Goal: Information Seeking & Learning: Learn about a topic

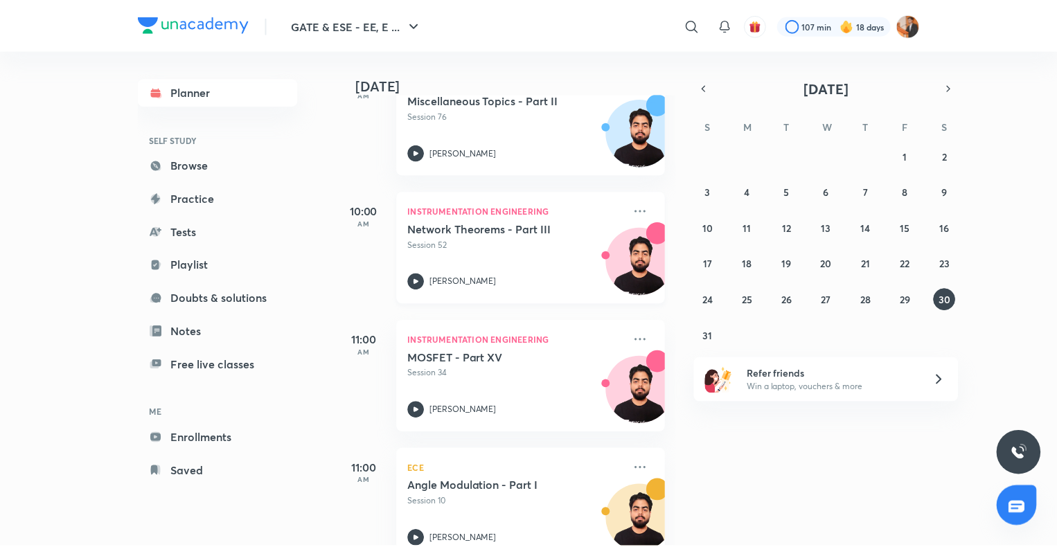
scroll to position [274, 0]
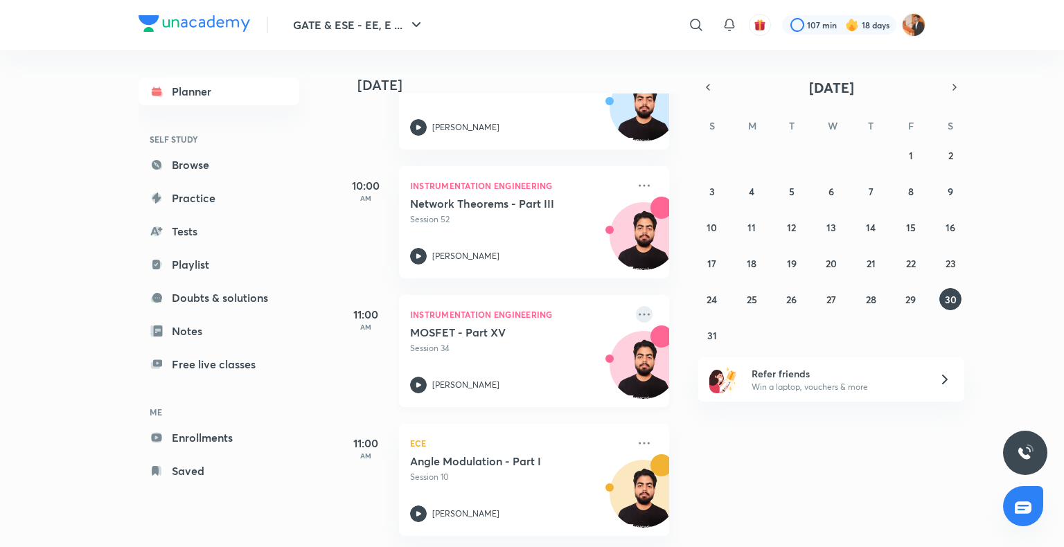
click at [636, 306] on icon at bounding box center [644, 314] width 17 height 17
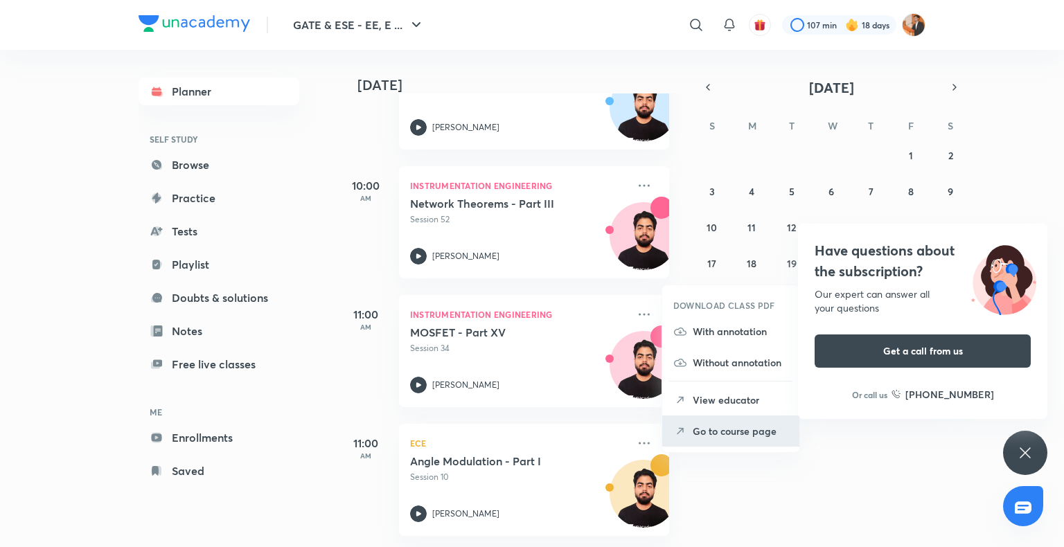
click at [767, 418] on li "Go to course page" at bounding box center [730, 431] width 137 height 31
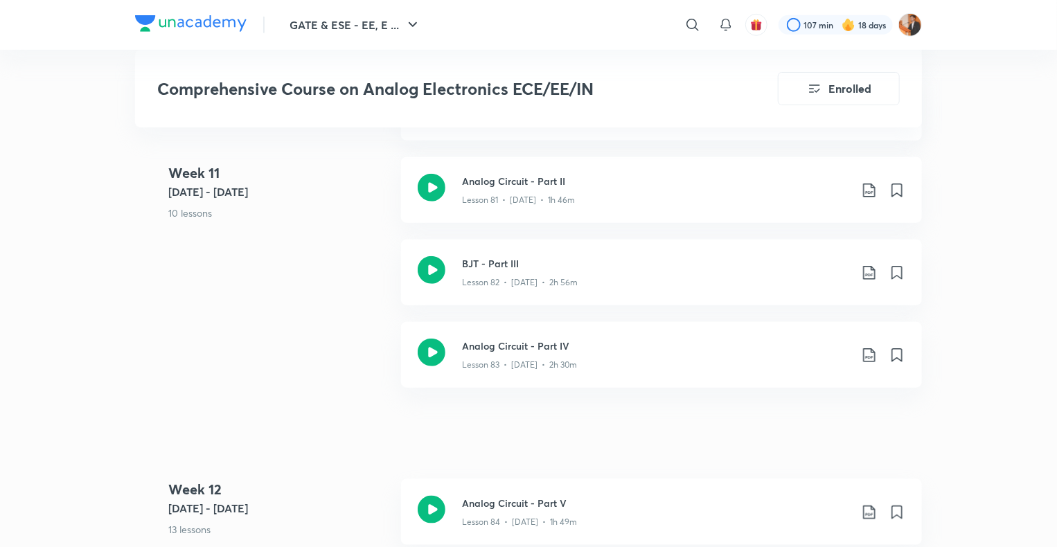
scroll to position [8474, 0]
